Goal: Task Accomplishment & Management: Complete application form

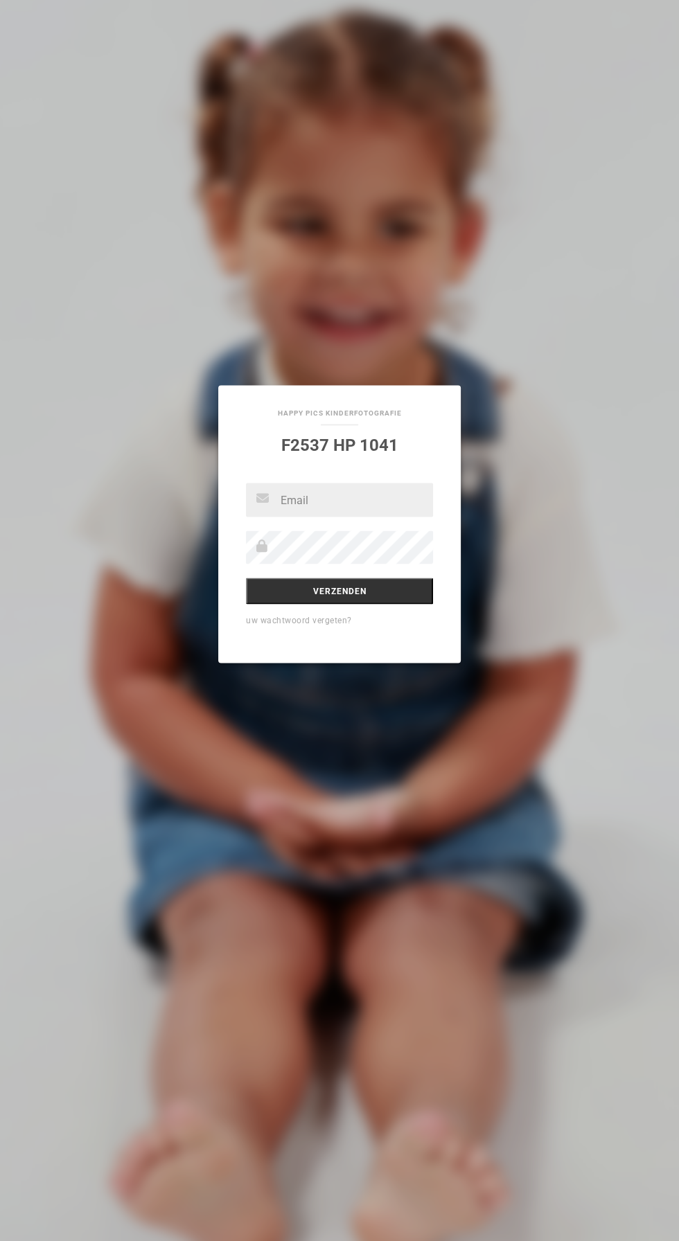
click at [287, 502] on input "text" at bounding box center [339, 500] width 187 height 34
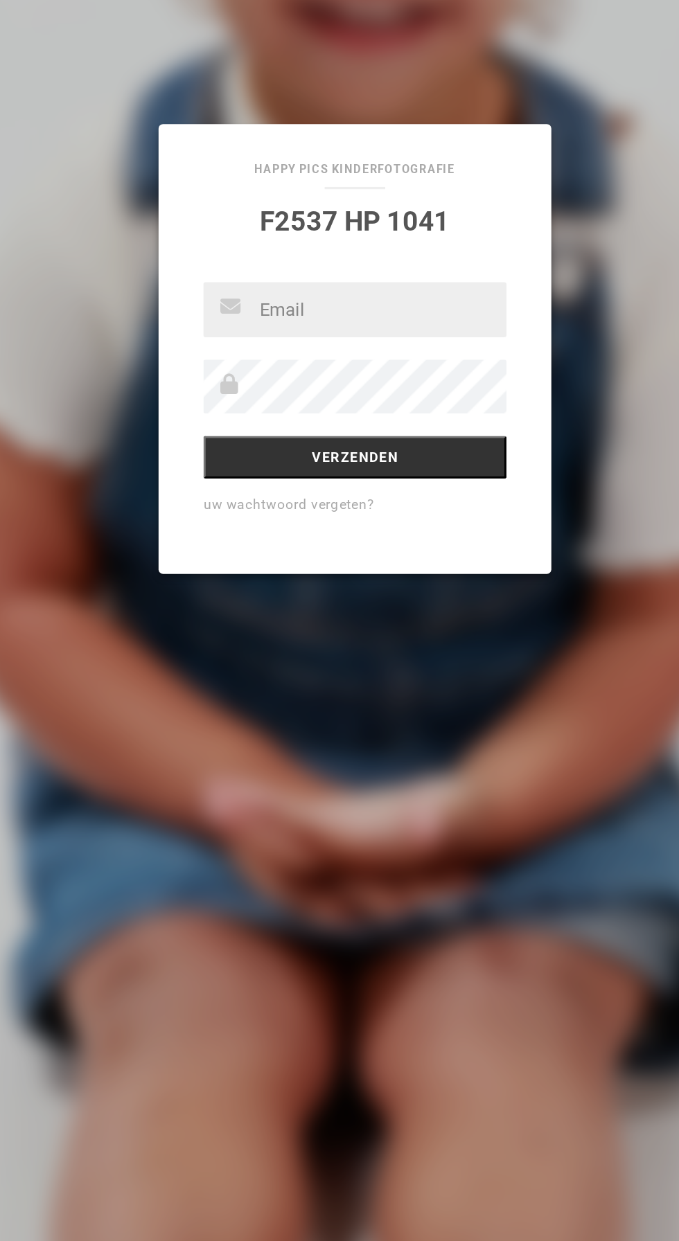
type input "NPOCORNI@GMAIL.COM"
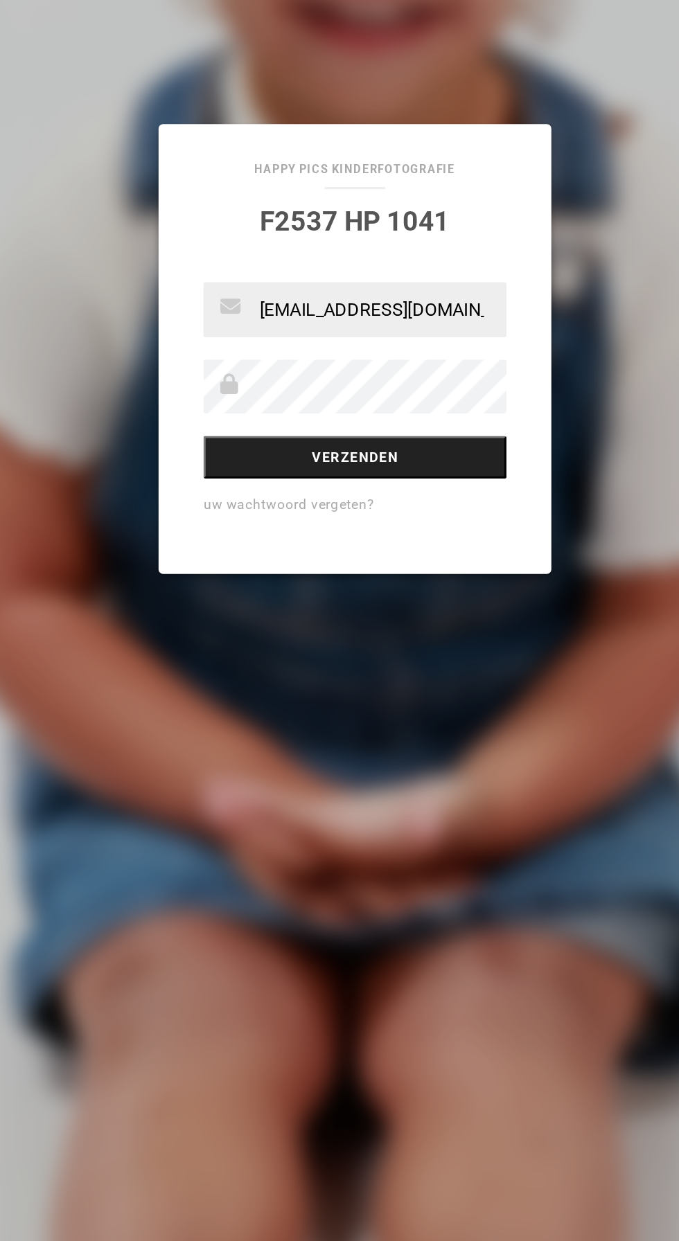
click at [389, 585] on input "Verzenden" at bounding box center [339, 591] width 187 height 26
click at [309, 594] on input "Verzenden" at bounding box center [339, 591] width 187 height 26
